Goal: Complete application form

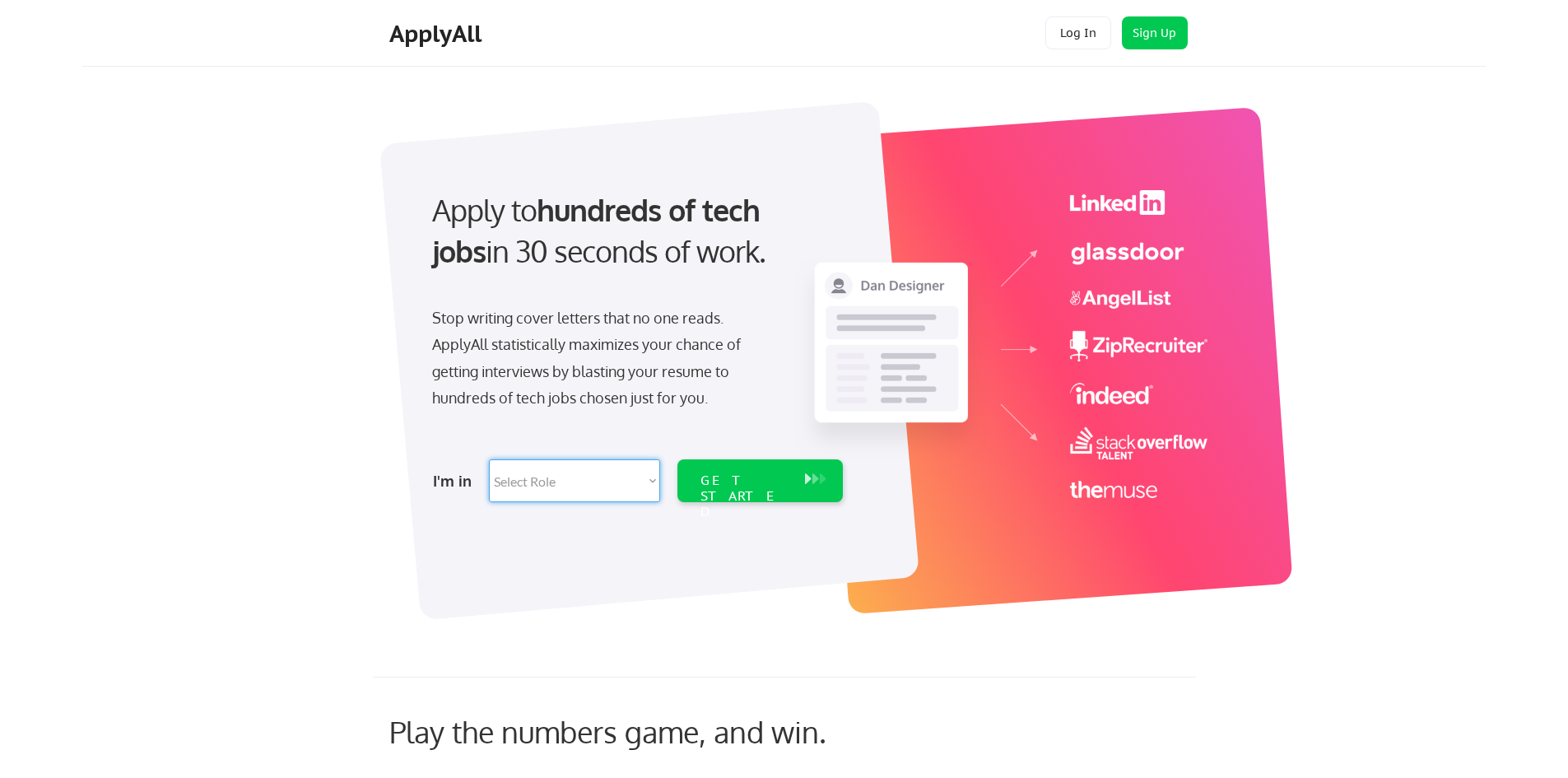
click at [586, 486] on select "Select Role Software Engineering Product Management Customer Success Sales UI/U…" at bounding box center [575, 481] width 172 height 42
select select ""engineering""
click at [489, 460] on select "Select Role Software Engineering Product Management Customer Success Sales UI/U…" at bounding box center [575, 481] width 172 height 42
select select ""engineering""
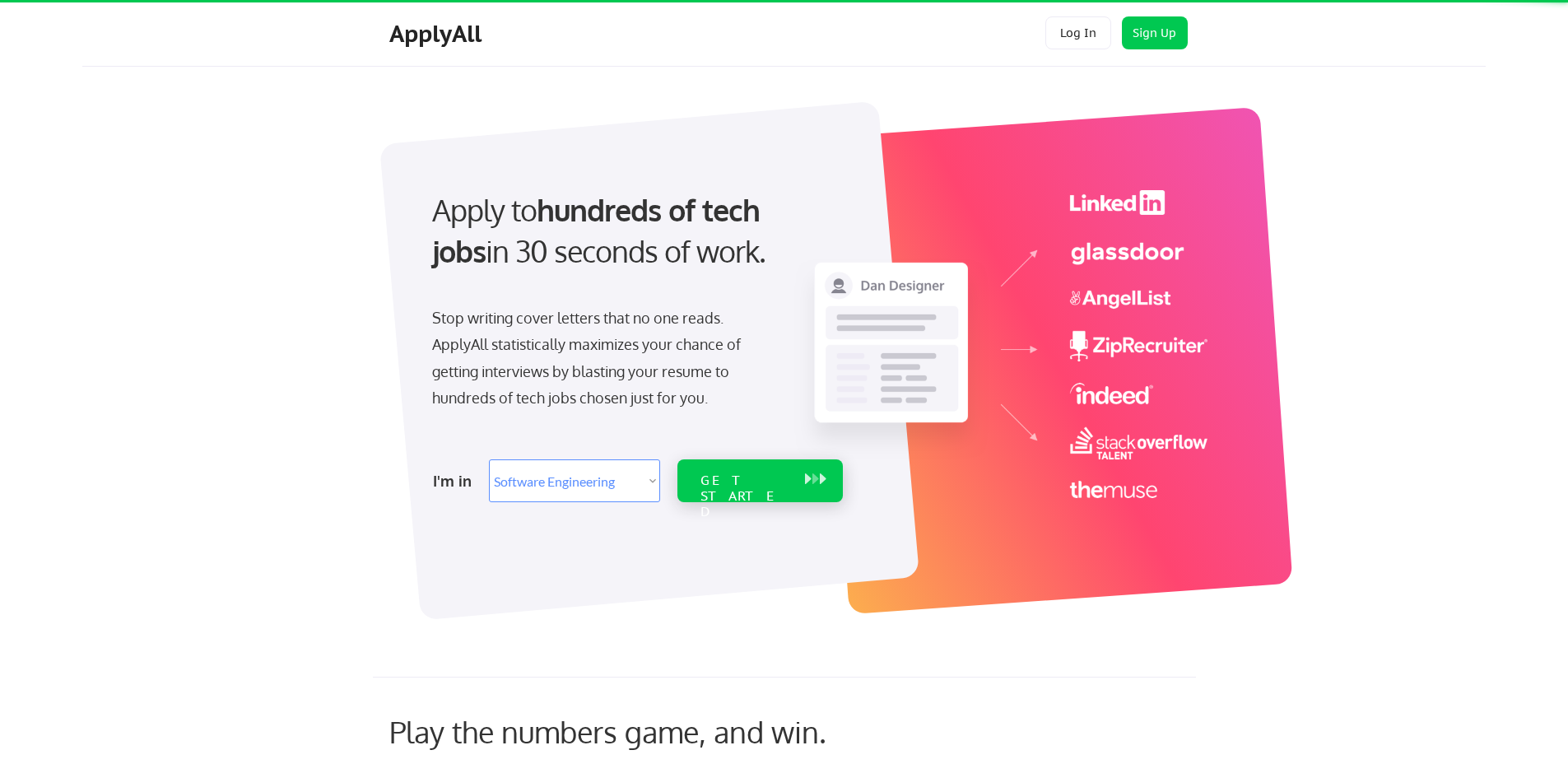
click at [816, 483] on button at bounding box center [823, 479] width 17 height 18
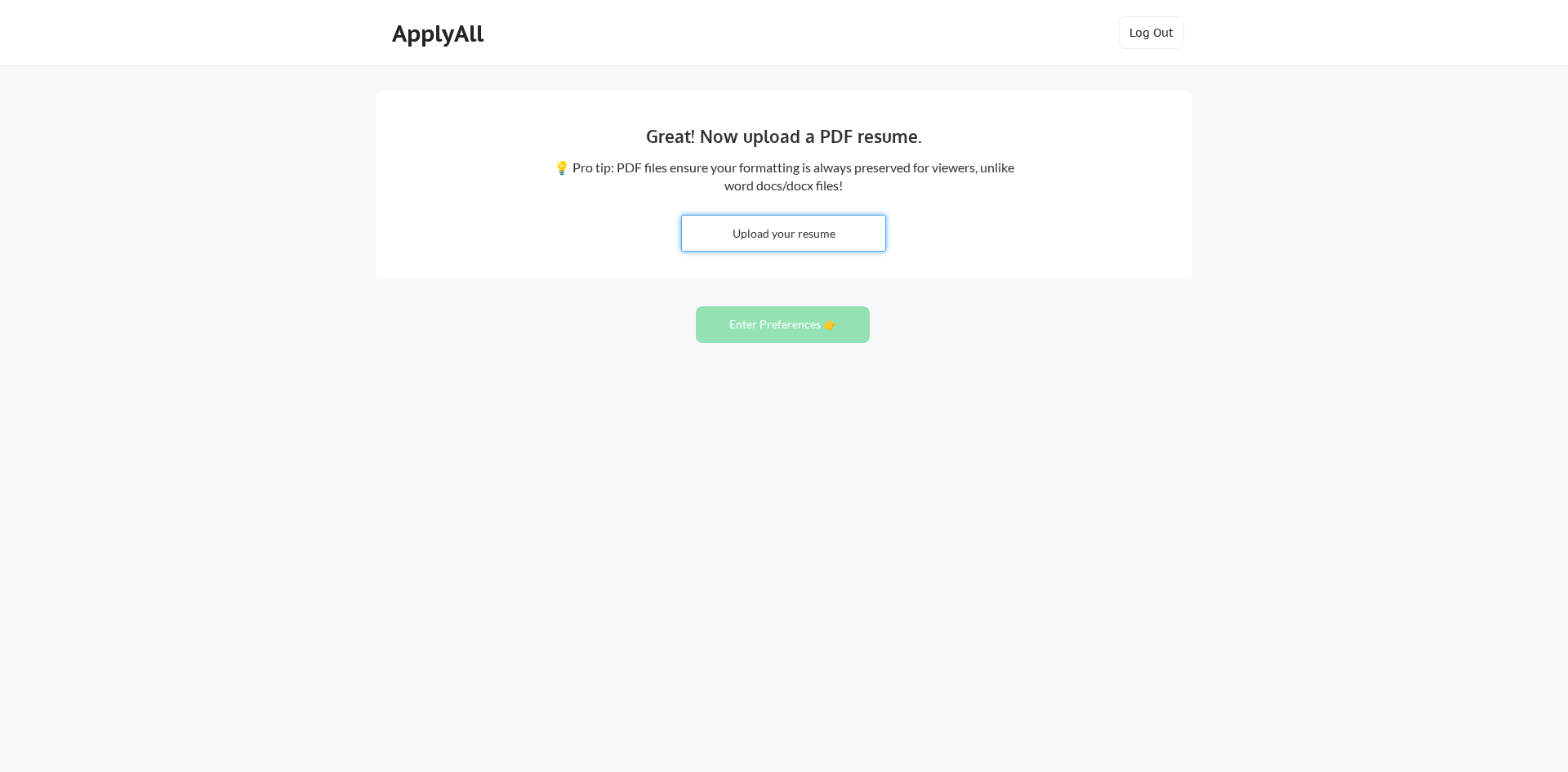
click at [772, 220] on input "file" at bounding box center [784, 233] width 203 height 35
type input "C:\fakepath\HK-Resume.pdf"
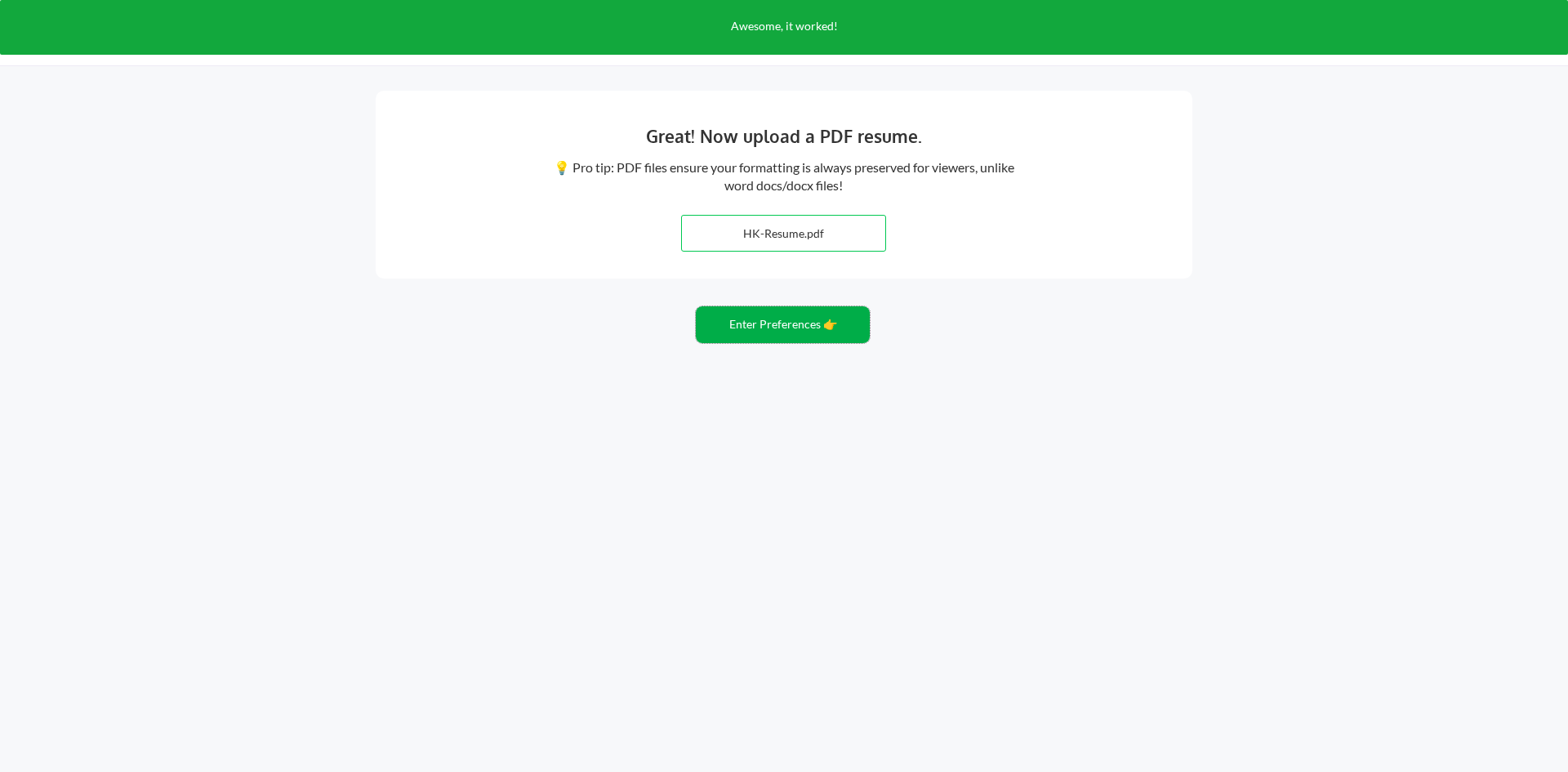
click at [792, 317] on button "Enter Preferences 👉" at bounding box center [783, 324] width 174 height 37
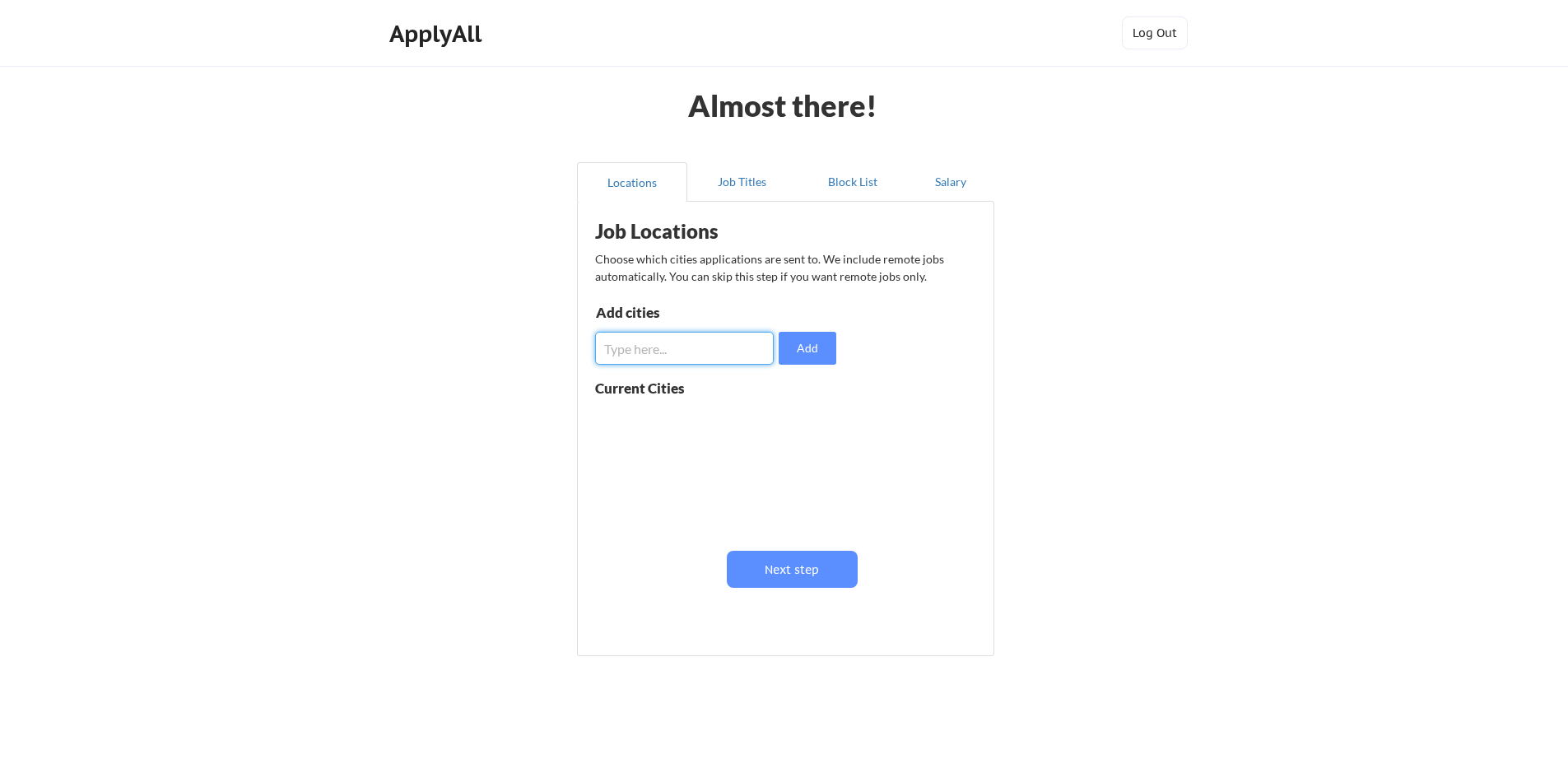
click at [699, 349] on input "input" at bounding box center [685, 348] width 179 height 33
click at [686, 406] on div at bounding box center [699, 468] width 208 height 130
click at [660, 345] on input "input" at bounding box center [685, 348] width 179 height 33
type input "I"
click at [784, 567] on button "Next step" at bounding box center [793, 569] width 131 height 37
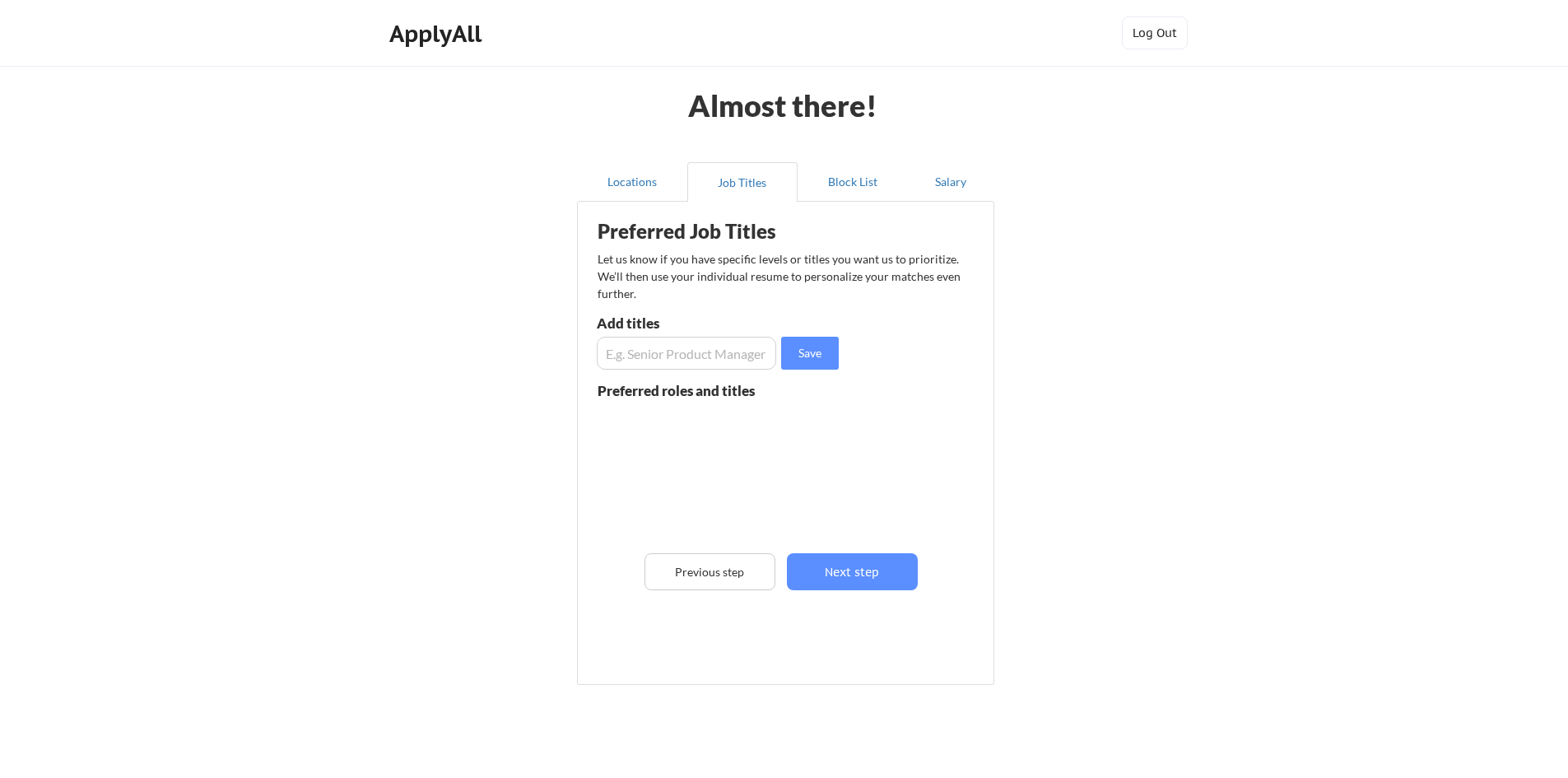
click at [674, 353] on input "input" at bounding box center [687, 353] width 179 height 33
click at [831, 360] on button "Save" at bounding box center [809, 353] width 57 height 33
click at [684, 357] on input "input" at bounding box center [687, 353] width 179 height 33
type input "Backend Developer"
click at [684, 357] on input "input" at bounding box center [687, 353] width 179 height 33
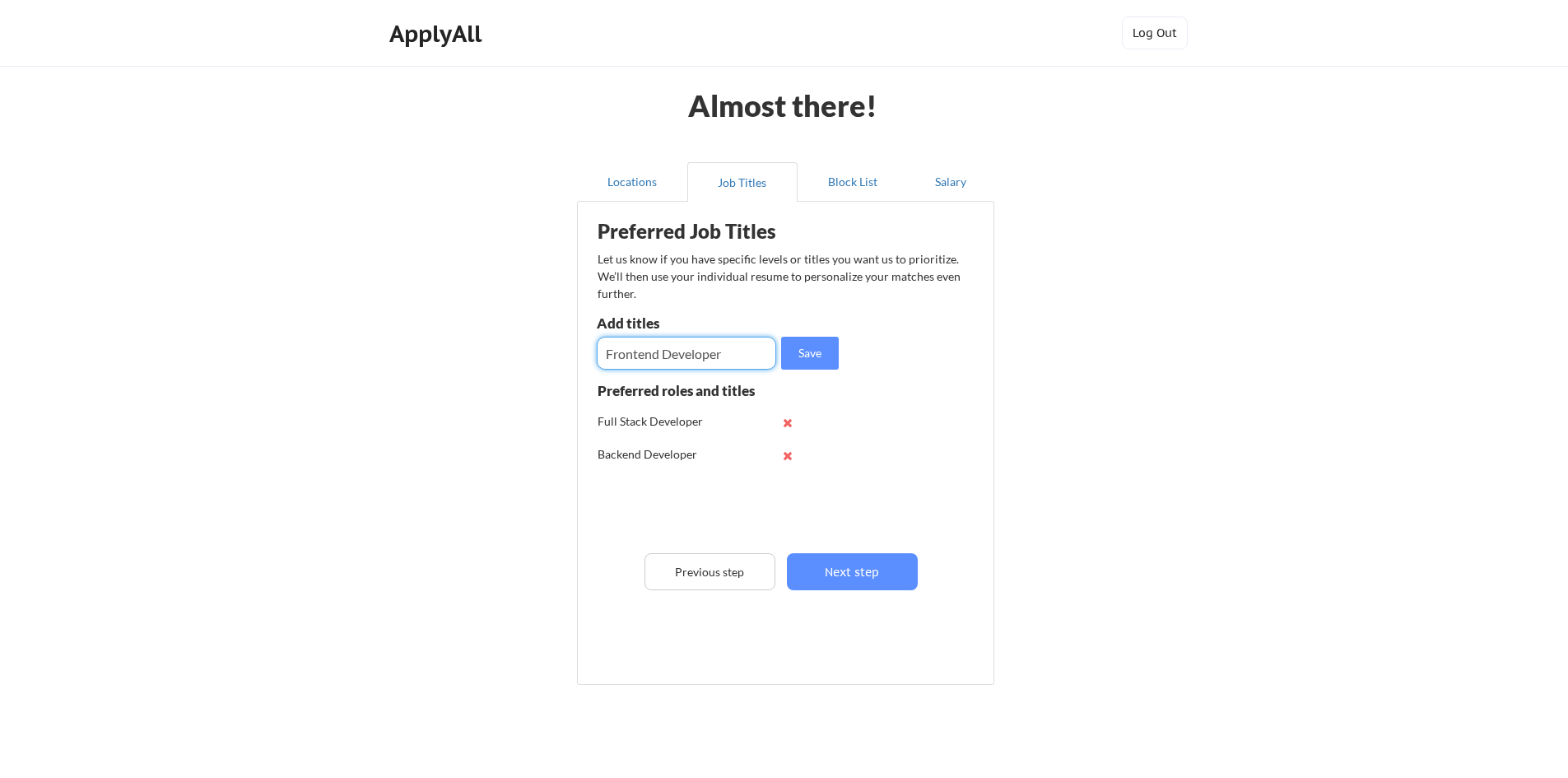
type input "Frontend Developer"
click at [682, 357] on input "input" at bounding box center [687, 353] width 179 height 33
type input "Backend Engineer"
click at [683, 356] on input "input" at bounding box center [687, 353] width 179 height 33
type input "Frontend Engineer"
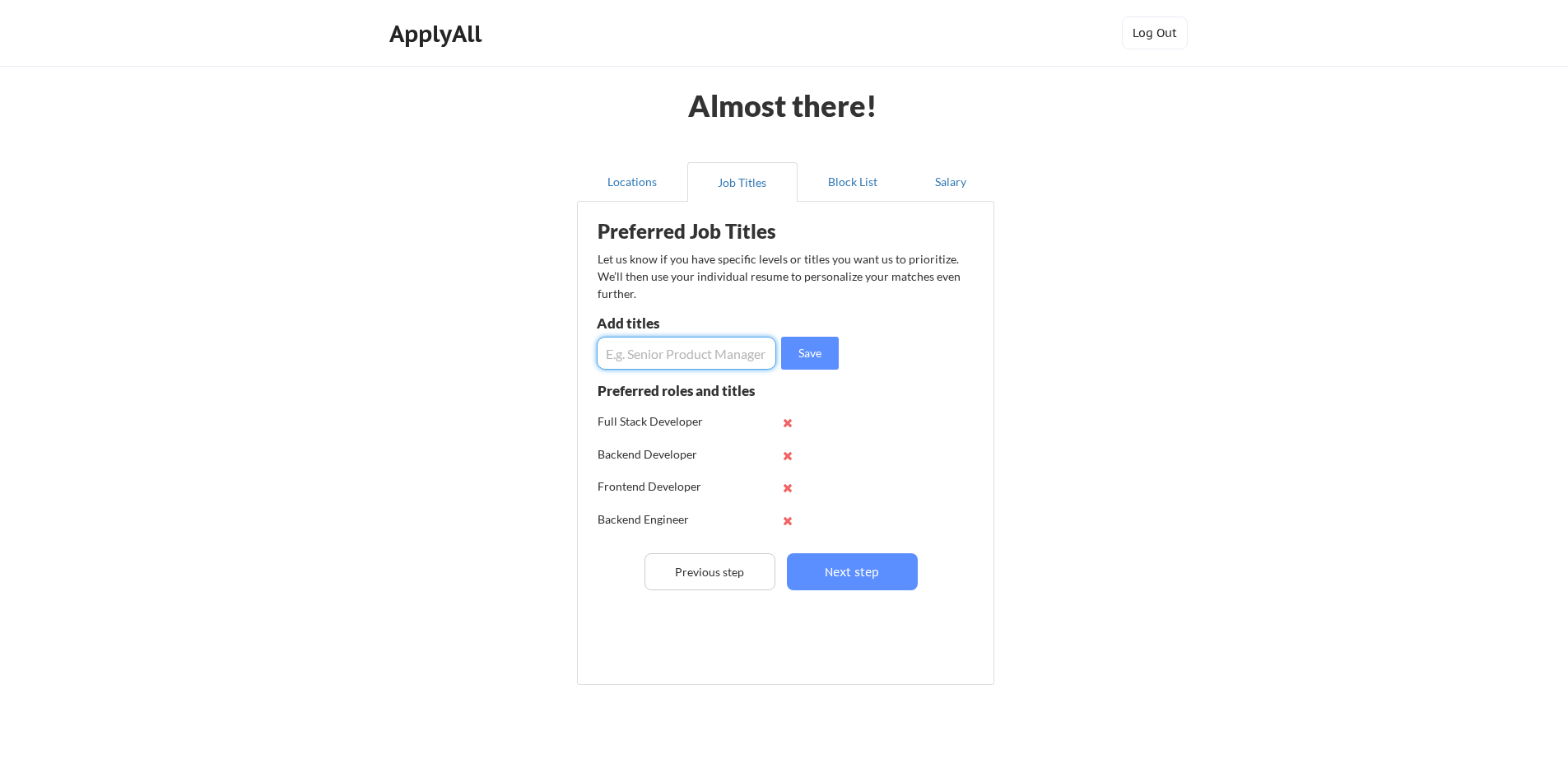
click at [683, 356] on input "input" at bounding box center [687, 353] width 179 height 33
type input "Full Stack Engineer"
click at [683, 356] on input "input" at bounding box center [687, 353] width 179 height 33
type input "Typescript"
click at [683, 356] on input "input" at bounding box center [687, 353] width 179 height 33
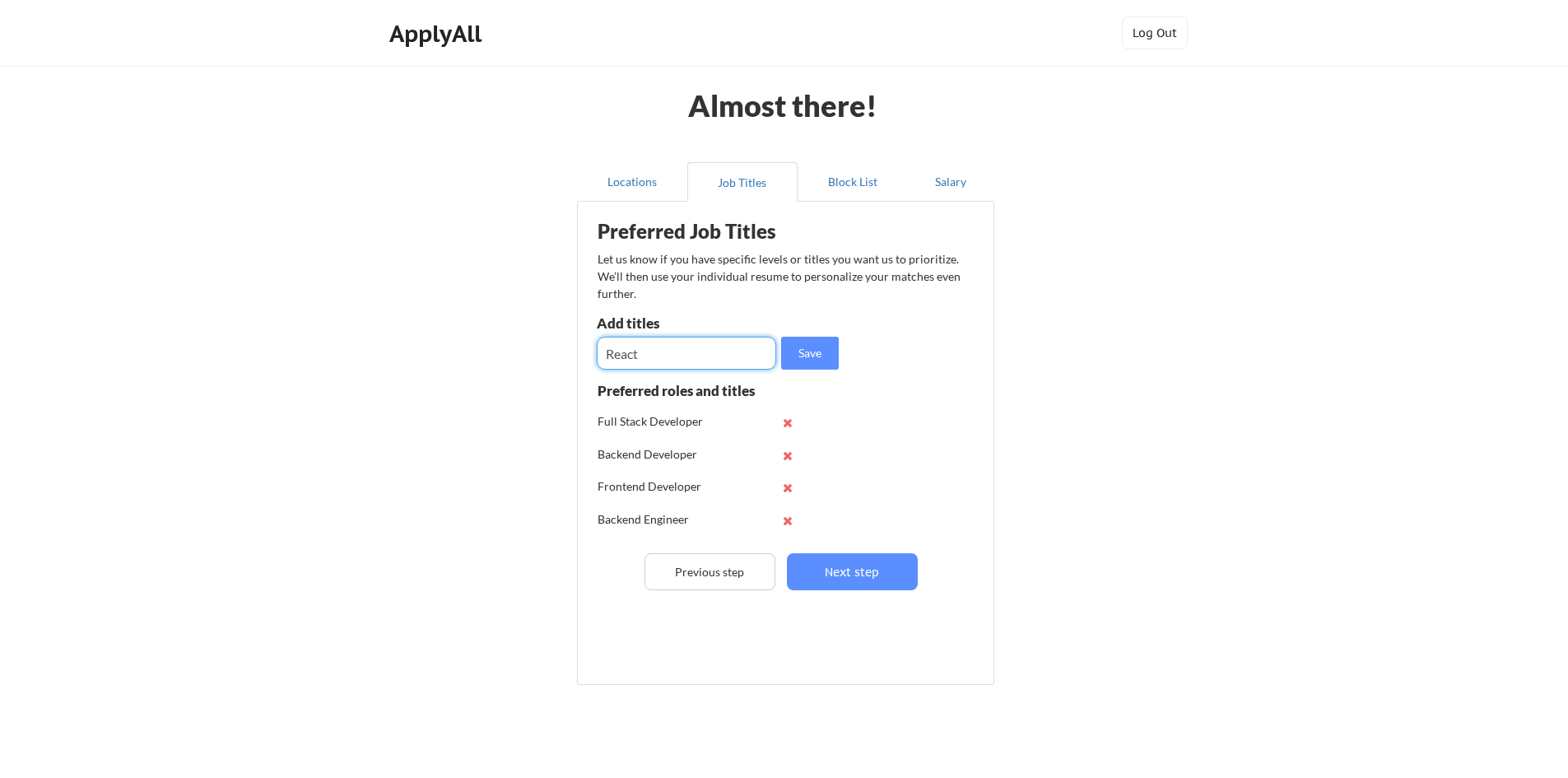
type input "React"
click at [683, 356] on input "input" at bounding box center [687, 353] width 179 height 33
type input "NodeJS"
click at [683, 356] on input "input" at bounding box center [687, 353] width 179 height 33
type input "NestJS"
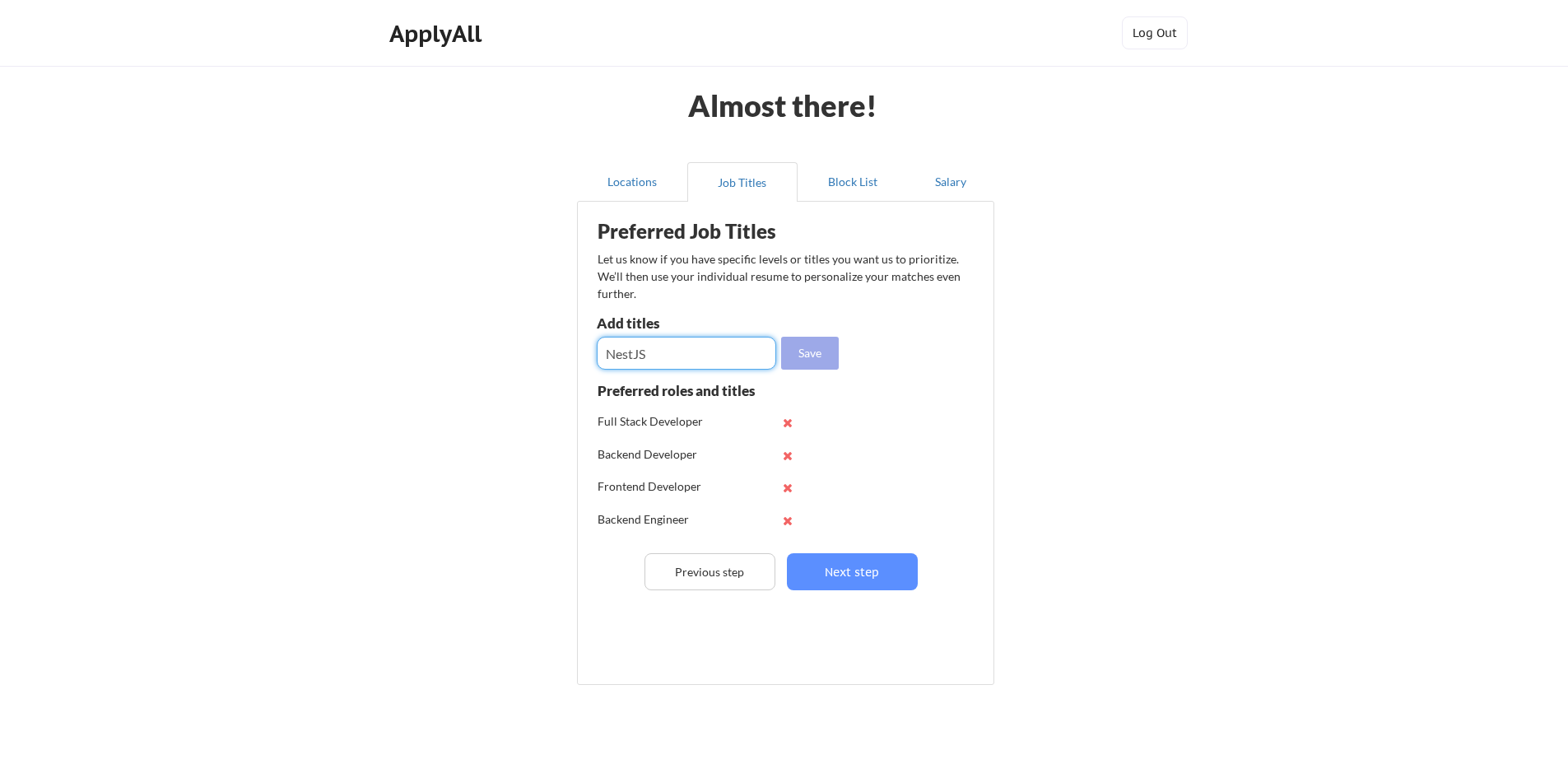
click at [819, 356] on button "Save" at bounding box center [809, 353] width 57 height 33
click at [877, 575] on button "Next step" at bounding box center [853, 571] width 131 height 37
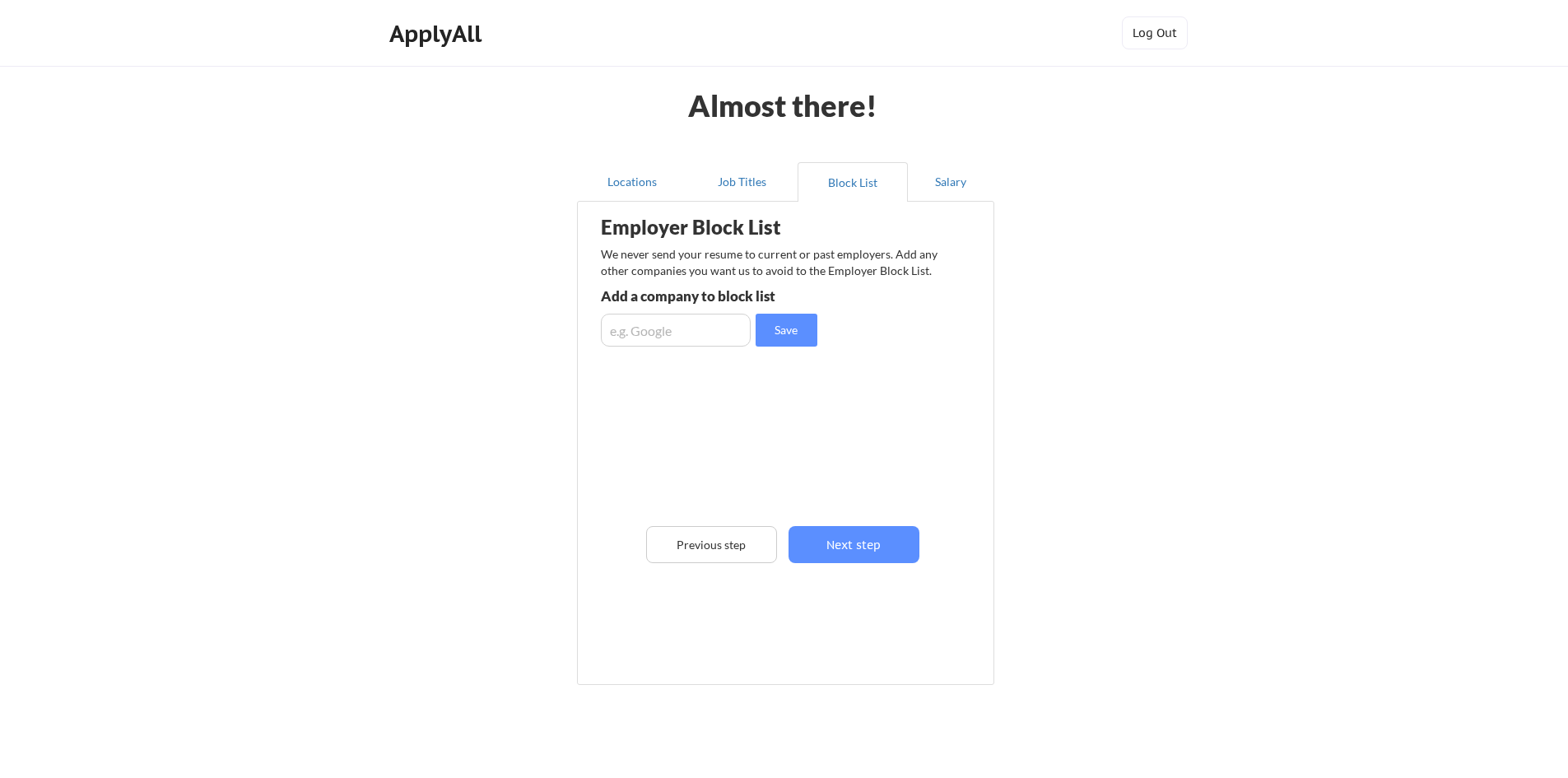
click at [666, 323] on input "input" at bounding box center [676, 330] width 150 height 33
click at [844, 545] on button "Next step" at bounding box center [854, 545] width 131 height 37
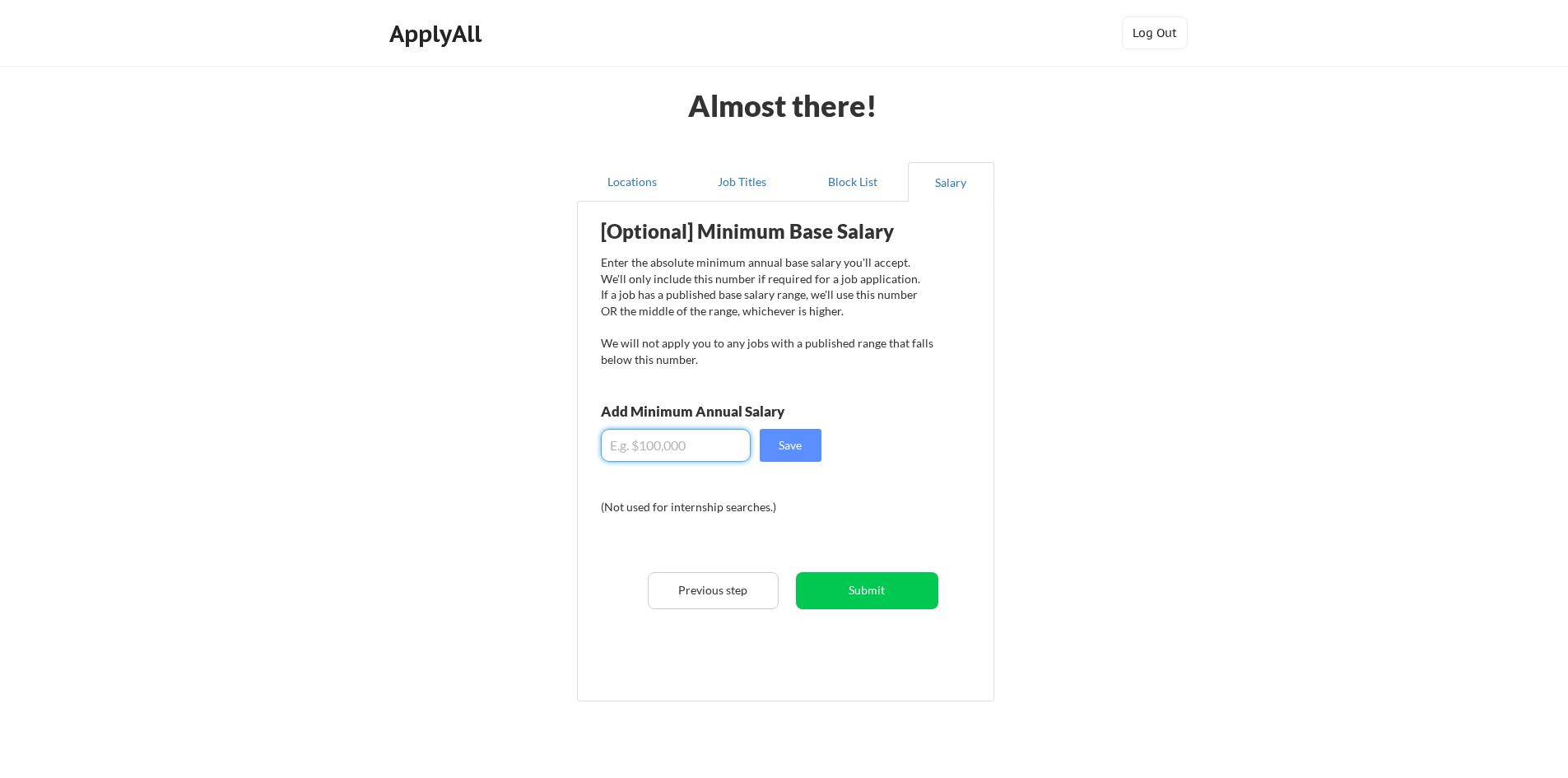
click at [681, 439] on input "input" at bounding box center [676, 446] width 150 height 33
type input "$70,000"
click at [803, 452] on button "Save" at bounding box center [790, 446] width 62 height 33
click at [874, 586] on button "Submit" at bounding box center [867, 591] width 142 height 37
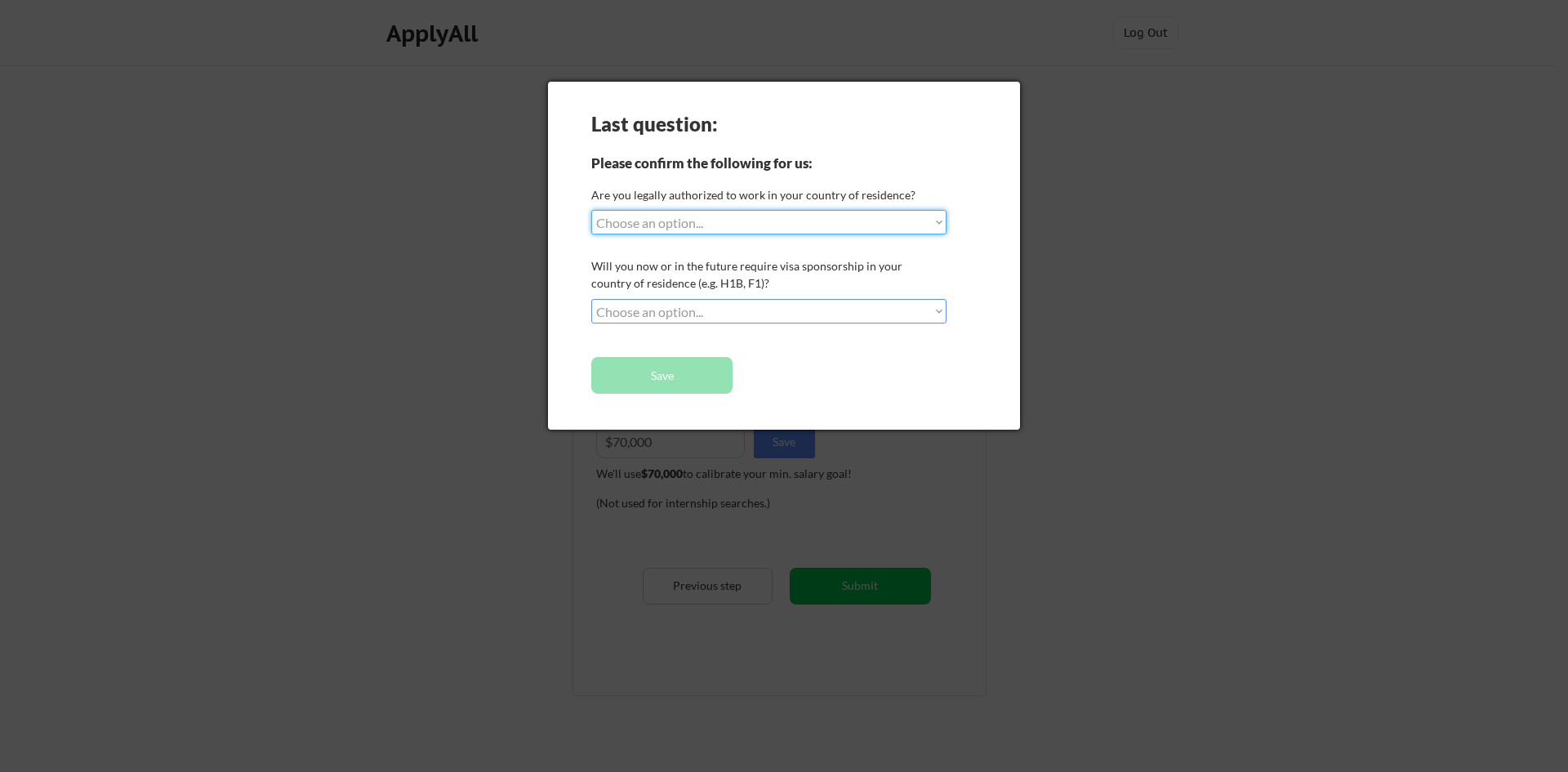
click at [756, 225] on select "Choose an option... Yes, I am a US Citizen Yes, I am a Canadian Citizen Yes, I …" at bounding box center [769, 222] width 355 height 25
select select ""no__i_am_not__yet__authorized""
click at [592, 210] on select "Choose an option... Yes, I am a US Citizen Yes, I am a Canadian Citizen Yes, I …" at bounding box center [769, 222] width 355 height 25
click at [722, 321] on select "Choose an option... No, I will not need sponsorship Yes, I will need sponsorship" at bounding box center [769, 310] width 355 height 25
select select ""yes__i_will_need_sponsorship""
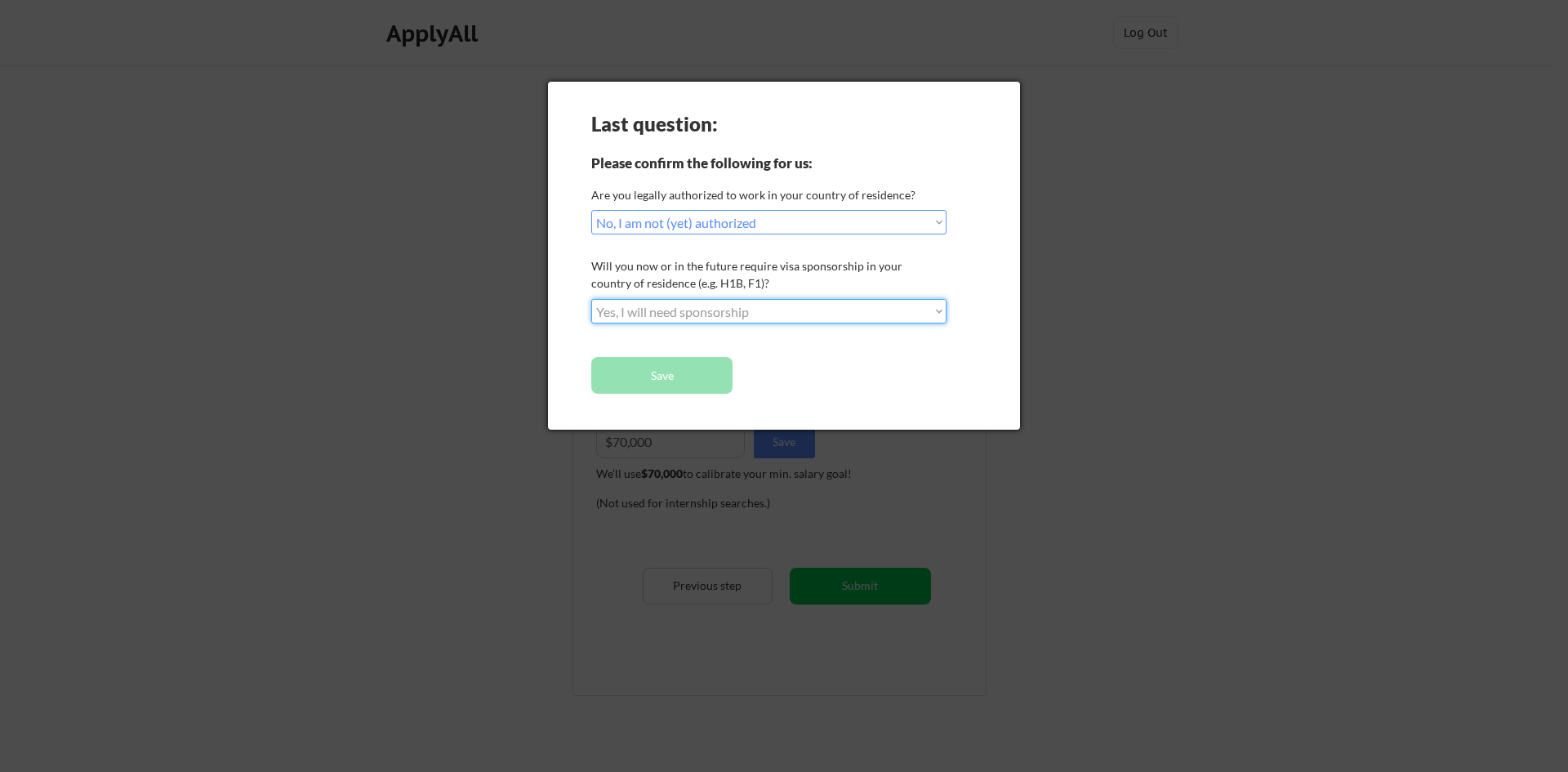
click at [592, 299] on select "Choose an option... No, I will not need sponsorship Yes, I will need sponsorship" at bounding box center [769, 310] width 355 height 25
click at [670, 383] on button "Save" at bounding box center [662, 375] width 141 height 37
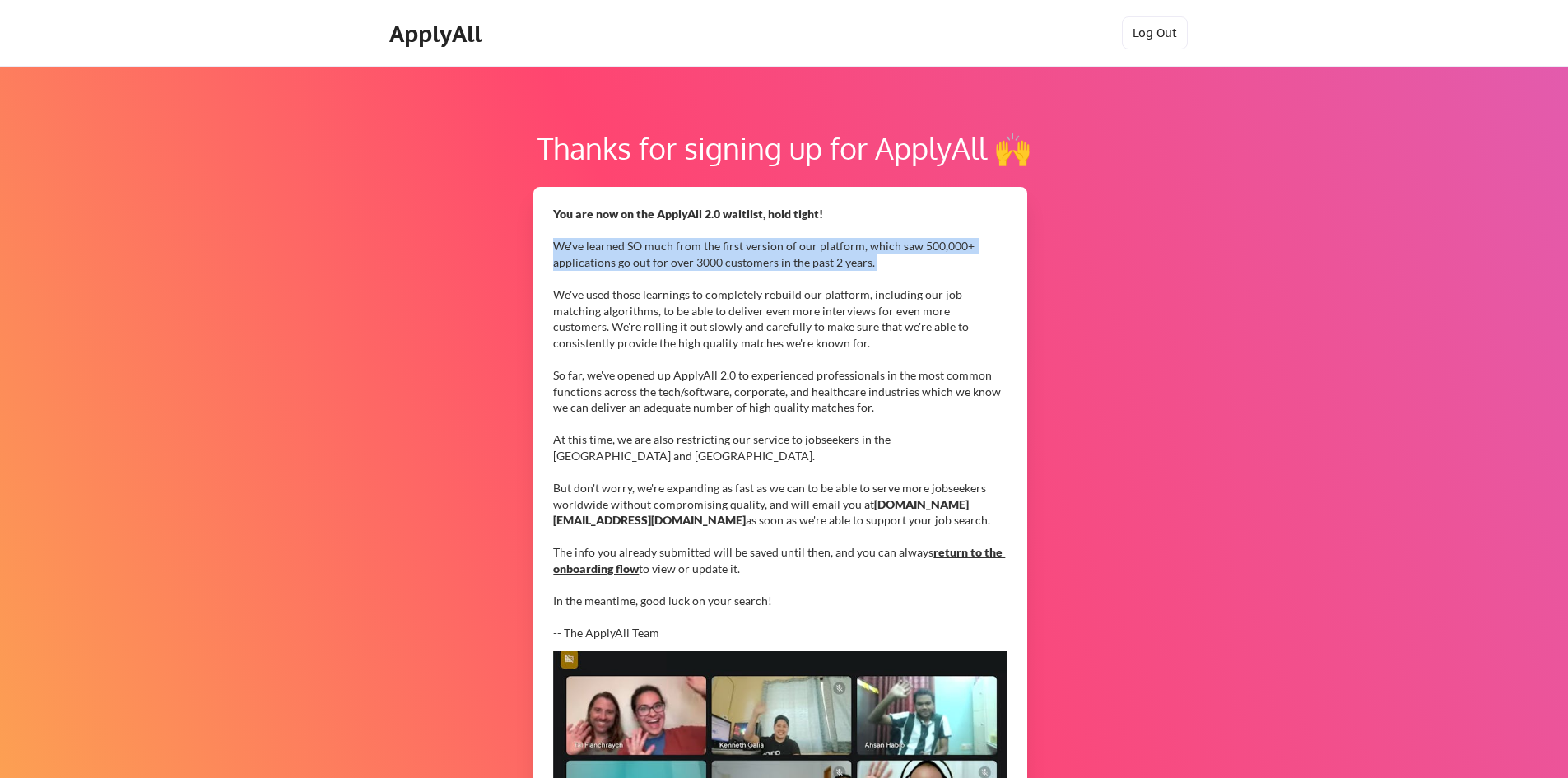
drag, startPoint x: 879, startPoint y: 270, endPoint x: 556, endPoint y: 246, distance: 323.9
click at [556, 246] on div "You are now on the ApplyAll 2.0 waitlist, hold tight! We've learned SO much fro…" at bounding box center [779, 424] width 453 height 436
click at [557, 262] on div "You are now on the ApplyAll 2.0 waitlist, hold tight! We've learned SO much fro…" at bounding box center [779, 424] width 453 height 436
